Goal: Find specific page/section

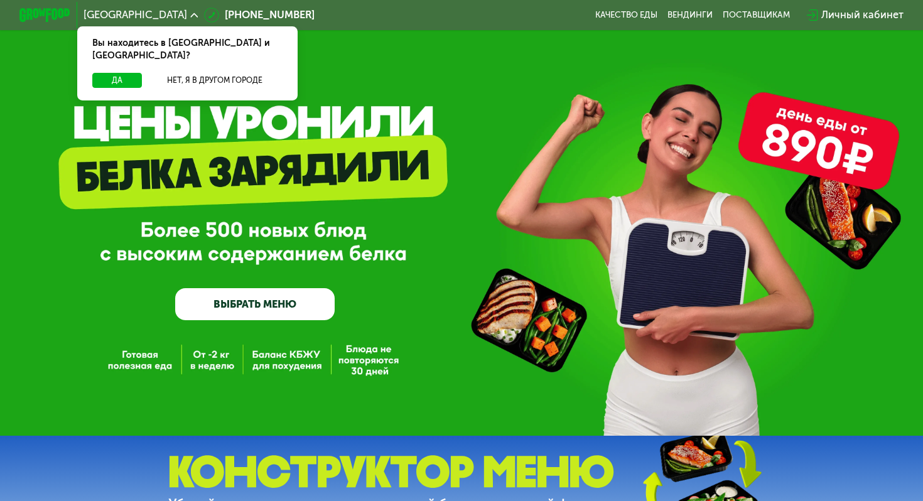
click at [190, 14] on use at bounding box center [194, 15] width 8 height 4
click at [243, 73] on button "Нет, я в другом городе" at bounding box center [214, 81] width 135 height 16
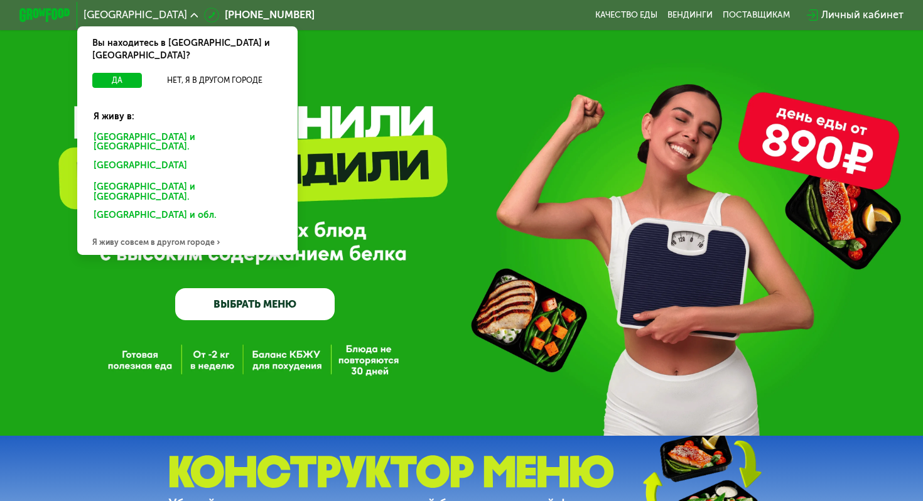
click at [376, 77] on div "GrowFood — доставка правильного питания ВЫБРАТЬ МЕНЮ" at bounding box center [461, 218] width 923 height 436
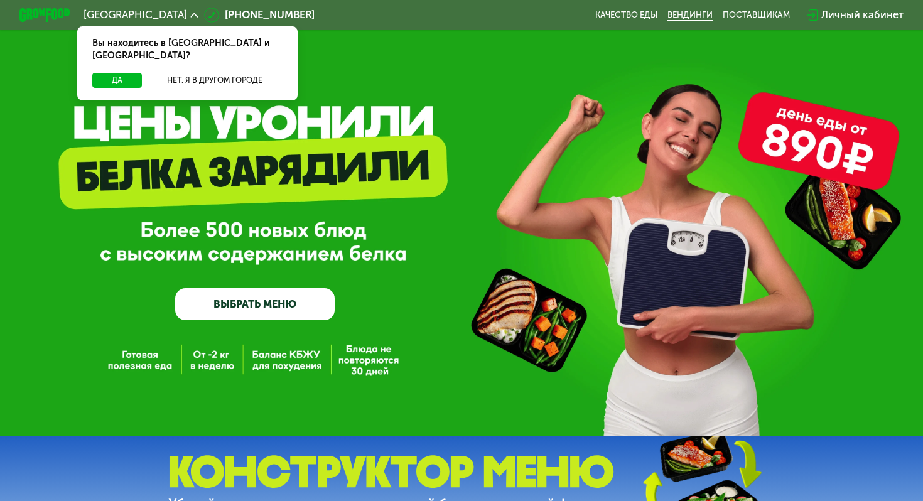
click at [682, 13] on link "Вендинги" at bounding box center [689, 15] width 45 height 10
